Goal: Find specific page/section: Find specific page/section

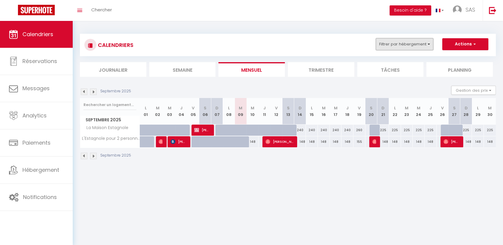
click at [386, 47] on button "Filtrer par hébergement" at bounding box center [404, 44] width 57 height 12
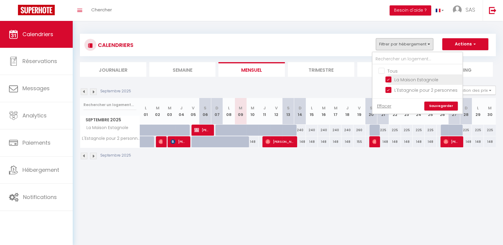
click at [389, 80] on input "La Maison Estagnole" at bounding box center [423, 79] width 75 height 6
checkbox input "false"
click at [392, 92] on label "L'Estagnole pour 2 personnes" at bounding box center [425, 90] width 66 height 7
click at [389, 92] on input "L'Estagnole pour 2 personnes" at bounding box center [423, 90] width 75 height 6
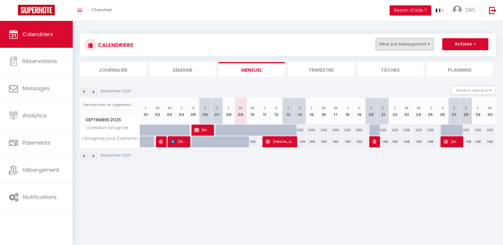
click at [399, 45] on button "Filtrer par hébergement" at bounding box center [404, 44] width 57 height 12
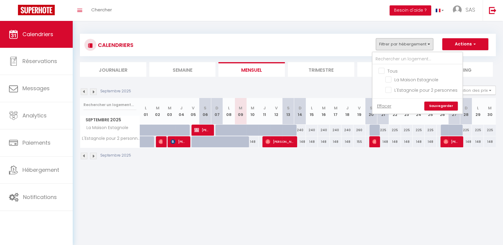
click at [442, 107] on link "Sauvegarder" at bounding box center [442, 106] width 34 height 9
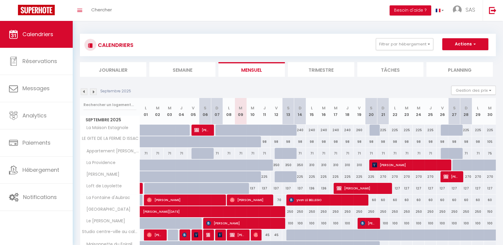
click at [188, 75] on li "Semaine" at bounding box center [182, 69] width 66 height 15
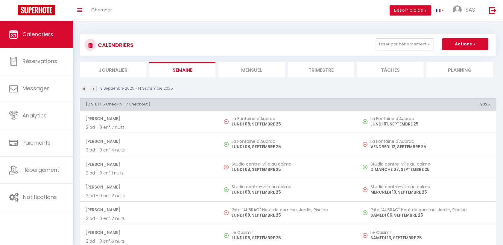
click at [93, 87] on img at bounding box center [93, 89] width 7 height 7
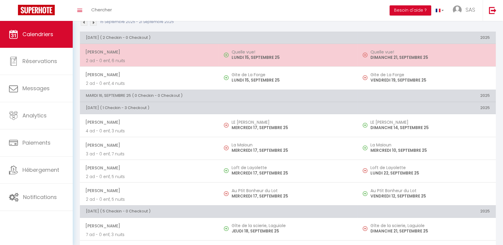
scroll to position [66, 0]
